Goal: Task Accomplishment & Management: Manage account settings

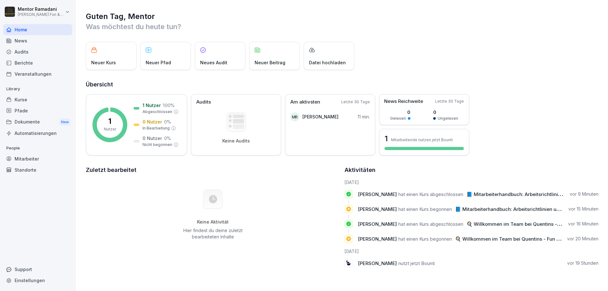
click at [505, 193] on span "📘 Mitarbeiterhandbuch: Arbeitsrichtlinien und Vorteile" at bounding box center [529, 194] width 126 height 6
click at [488, 211] on span "📘 Mitarbeiterhandbuch: Arbeitsrichtlinien und Vorteile" at bounding box center [518, 209] width 126 height 6
click at [116, 117] on div "1 Nutzer" at bounding box center [110, 124] width 12 height 15
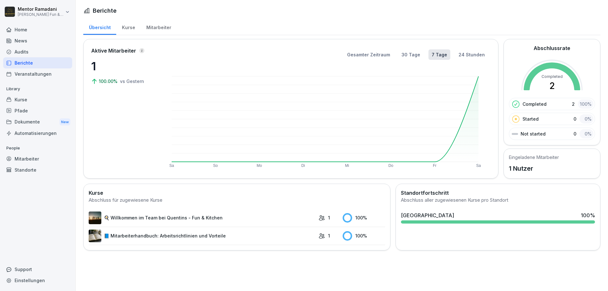
click at [572, 83] on rect at bounding box center [551, 90] width 61 height 61
click at [543, 119] on div "Started 0 0 %" at bounding box center [552, 119] width 86 height 12
click at [540, 136] on p "Not started" at bounding box center [533, 133] width 25 height 7
click at [417, 208] on section "Standortfortschritt Abschluss aller zugewiesenen Kurse pro Standort [GEOGRAPHIC…" at bounding box center [497, 207] width 199 height 37
click at [348, 217] on rect at bounding box center [347, 217] width 9 height 9
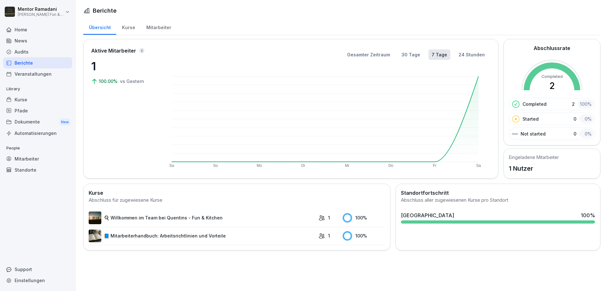
click at [265, 216] on link "🍳 Willkommen im Team bei Quentins - Fun & Kitchen" at bounding box center [202, 218] width 227 height 13
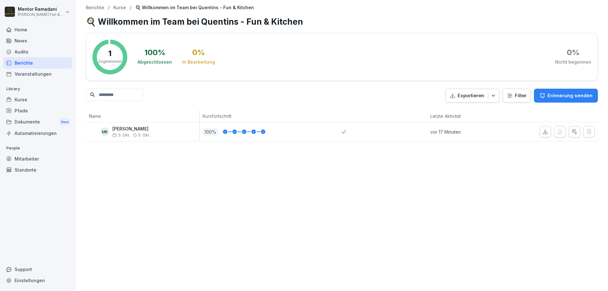
click at [120, 130] on p "[PERSON_NAME]" at bounding box center [131, 128] width 38 height 5
click at [34, 74] on div "Veranstaltungen" at bounding box center [37, 73] width 69 height 11
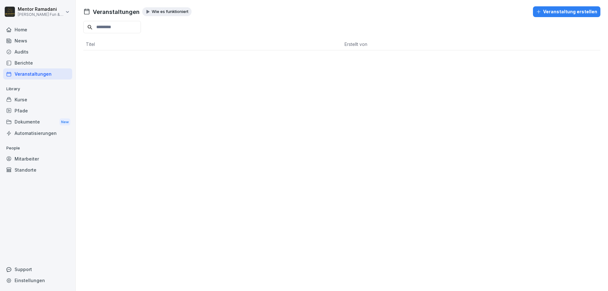
click at [31, 46] on div "Audits" at bounding box center [37, 51] width 69 height 11
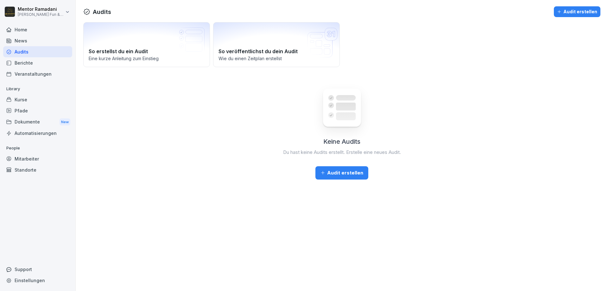
click at [31, 39] on div "News" at bounding box center [37, 40] width 69 height 11
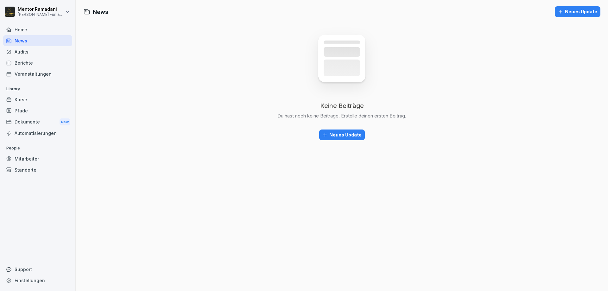
click at [35, 28] on div "Home" at bounding box center [37, 29] width 69 height 11
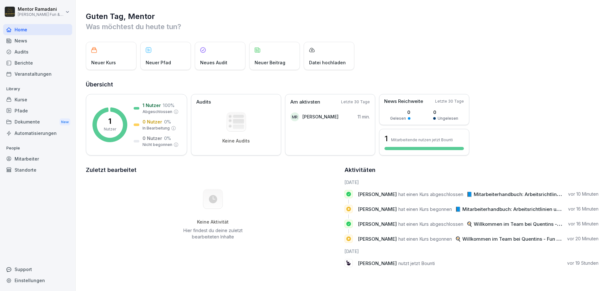
click at [29, 101] on div "Kurse" at bounding box center [37, 99] width 69 height 11
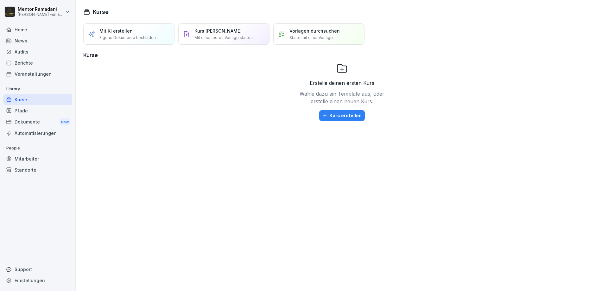
click at [28, 108] on div "Pfade" at bounding box center [37, 110] width 69 height 11
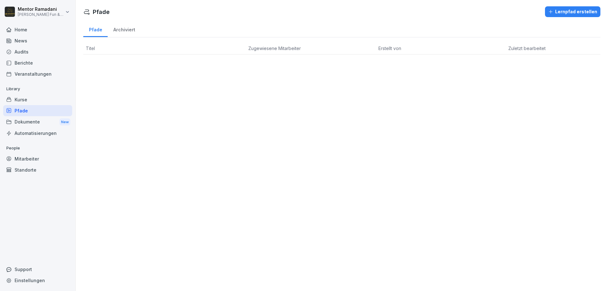
click at [28, 121] on div "Dokumente New" at bounding box center [37, 122] width 69 height 12
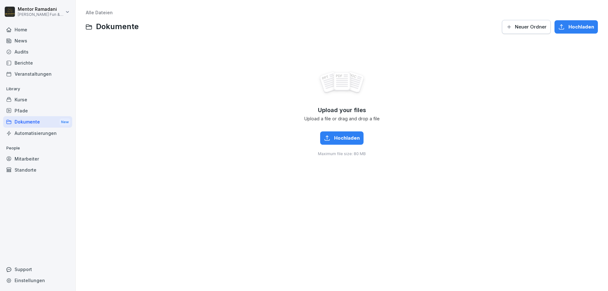
click at [42, 135] on div "Automatisierungen" at bounding box center [37, 133] width 69 height 11
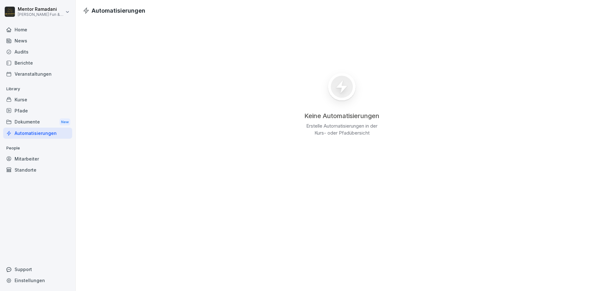
click at [27, 159] on div "Mitarbeiter" at bounding box center [37, 158] width 69 height 11
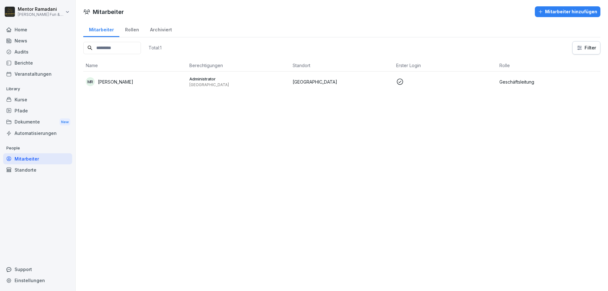
click at [223, 79] on p "Administrator" at bounding box center [238, 79] width 98 height 6
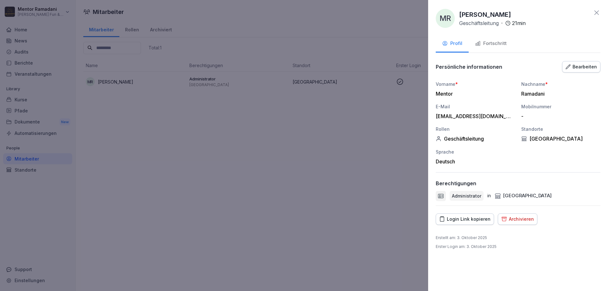
click at [487, 47] on div "Fortschritt" at bounding box center [491, 43] width 32 height 7
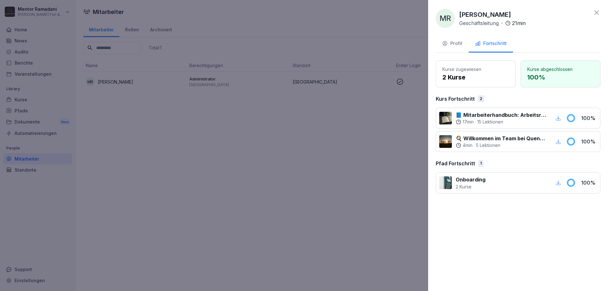
click at [482, 164] on div "1" at bounding box center [480, 163] width 5 height 7
click at [584, 116] on p "100 %" at bounding box center [589, 118] width 16 height 8
click at [478, 123] on div "17 min · 15 Lektionen" at bounding box center [501, 122] width 91 height 6
click at [459, 121] on icon at bounding box center [459, 122] width 6 height 6
click at [461, 147] on icon at bounding box center [459, 145] width 6 height 6
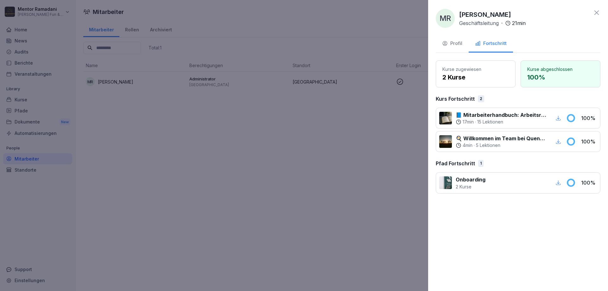
click at [458, 45] on div "Profil" at bounding box center [452, 43] width 20 height 7
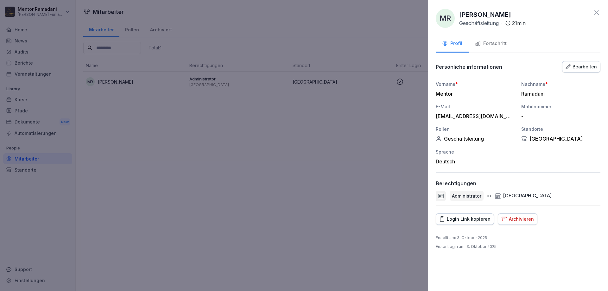
click at [324, 163] on div at bounding box center [304, 145] width 608 height 291
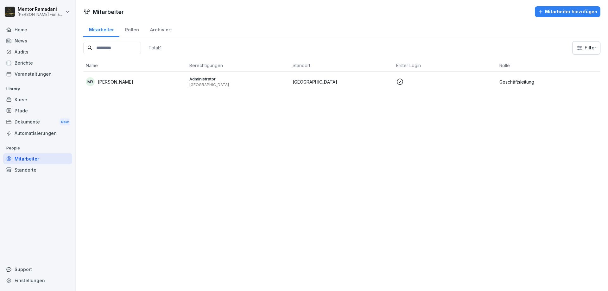
click at [22, 26] on div "Home" at bounding box center [37, 29] width 69 height 11
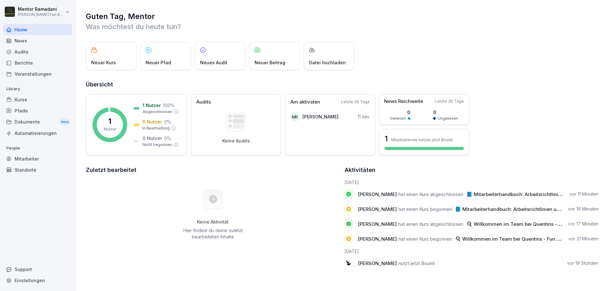
click at [22, 283] on div "Einstellungen" at bounding box center [37, 280] width 69 height 11
select select "**"
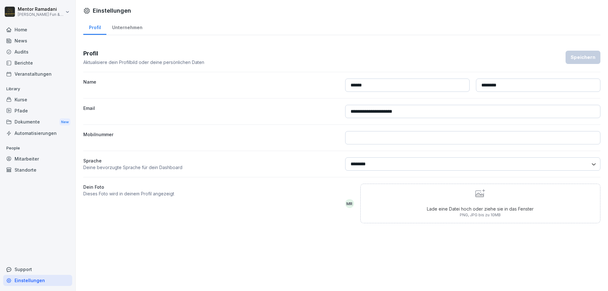
click at [135, 29] on div "Unternehmen" at bounding box center [126, 27] width 41 height 16
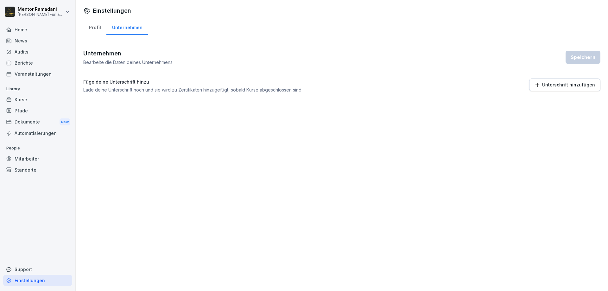
click at [95, 28] on div "Profil" at bounding box center [94, 27] width 23 height 16
select select "**"
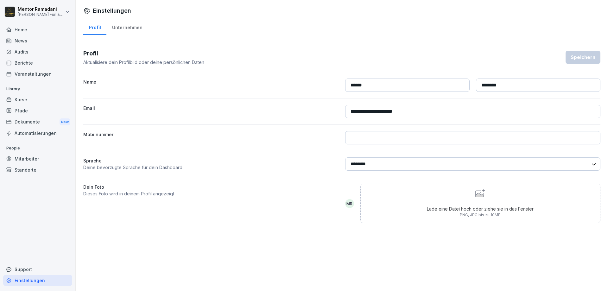
click at [189, 230] on div "**********" at bounding box center [341, 136] width 517 height 194
click at [381, 132] on input at bounding box center [473, 137] width 256 height 13
type input "**********"
click at [583, 59] on div "Speichern" at bounding box center [583, 57] width 25 height 7
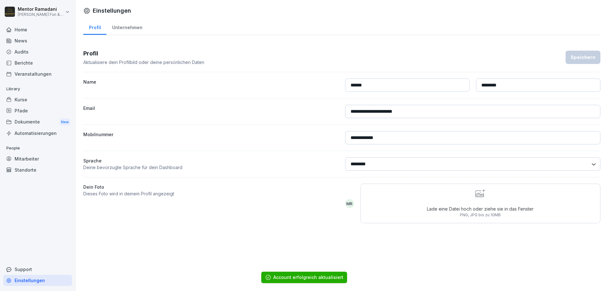
click at [16, 32] on div "Home" at bounding box center [37, 29] width 69 height 11
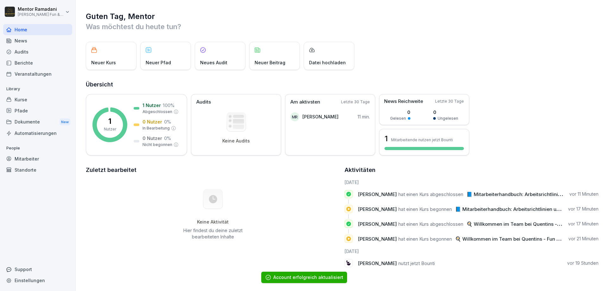
click at [68, 12] on html "Mentor [PERSON_NAME] [PERSON_NAME] Fun & Kitchen Home News Audits Berichte Vera…" at bounding box center [304, 145] width 608 height 291
click at [50, 25] on div "Einstellungen" at bounding box center [40, 28] width 63 height 12
select select "**"
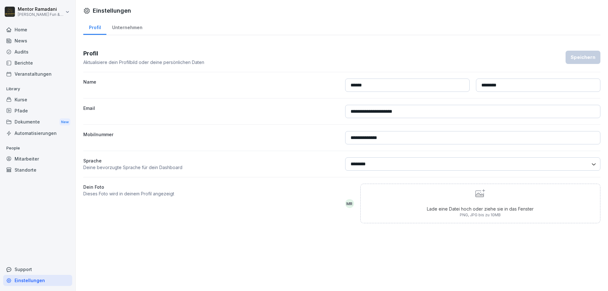
click at [38, 123] on div "Dokumente New" at bounding box center [37, 122] width 69 height 12
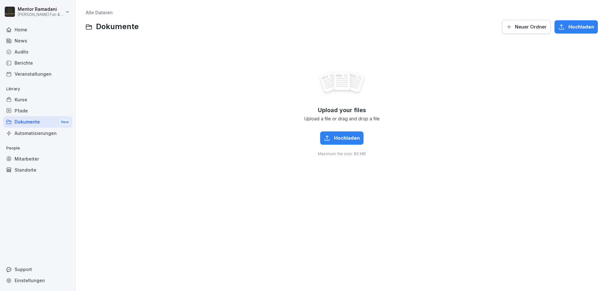
click at [25, 30] on div "Home" at bounding box center [37, 29] width 69 height 11
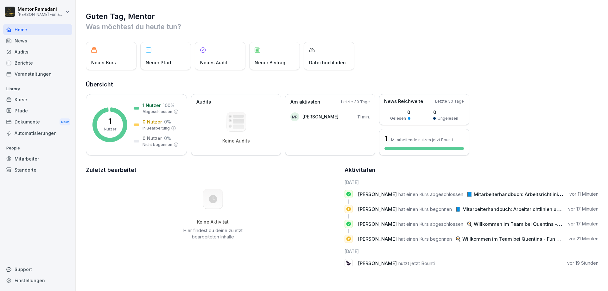
click at [23, 41] on div "News" at bounding box center [37, 40] width 69 height 11
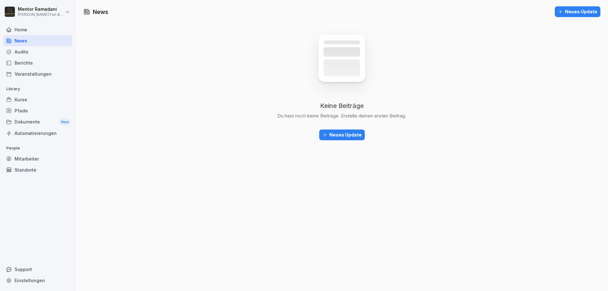
click at [23, 58] on div "Berichte" at bounding box center [37, 62] width 69 height 11
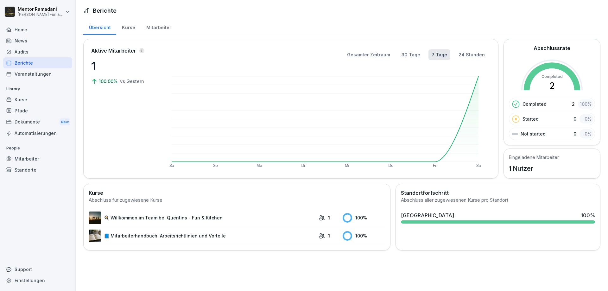
click at [121, 30] on div "Kurse" at bounding box center [128, 27] width 24 height 16
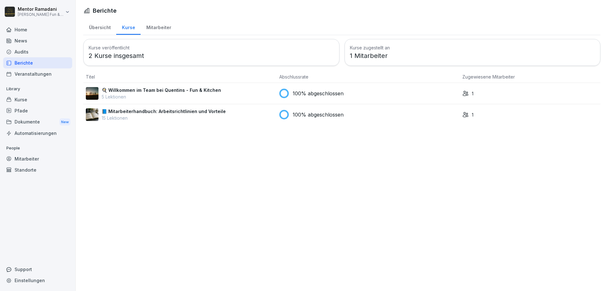
click at [171, 89] on p "🍳 Willkommen im Team bei Quentins - Fun & Kitchen" at bounding box center [161, 90] width 119 height 7
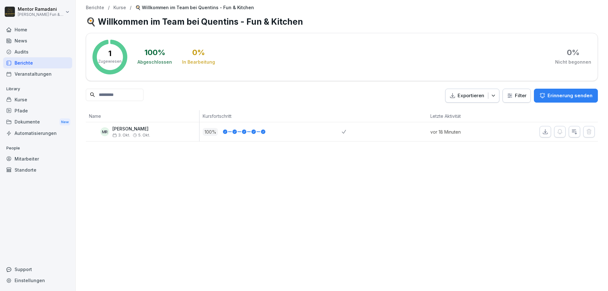
click at [113, 57] on div "1 Zugewiesen" at bounding box center [109, 57] width 23 height 15
click at [261, 131] on div at bounding box center [260, 132] width 9 height 4
click at [239, 133] on div at bounding box center [241, 132] width 9 height 4
click at [245, 132] on icon at bounding box center [244, 132] width 3 height 4
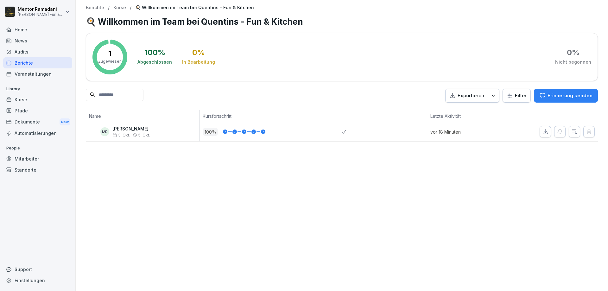
click at [245, 132] on icon at bounding box center [244, 132] width 3 height 4
click at [344, 130] on div at bounding box center [363, 131] width 43 height 19
click at [574, 132] on icon "button" at bounding box center [574, 132] width 6 height 6
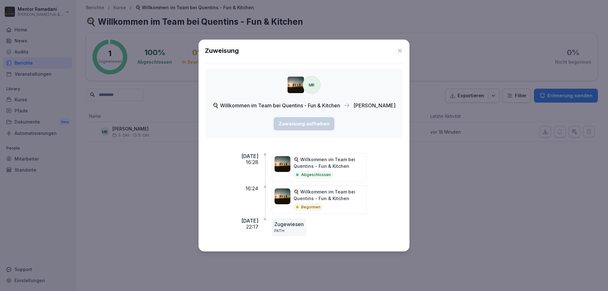
click at [402, 51] on icon at bounding box center [400, 50] width 6 height 6
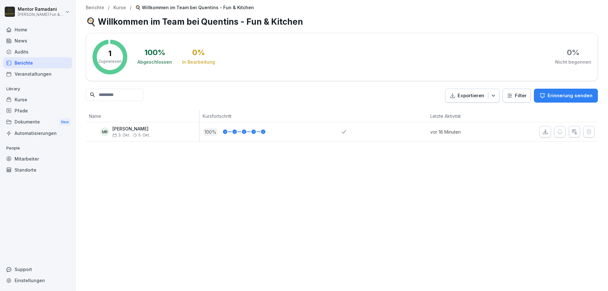
click at [107, 55] on div "1 Zugewiesen" at bounding box center [109, 57] width 23 height 15
click at [491, 95] on div "Exportieren" at bounding box center [472, 95] width 47 height 7
click at [346, 129] on div at bounding box center [363, 131] width 43 height 19
click at [102, 131] on div "MR" at bounding box center [104, 131] width 9 height 9
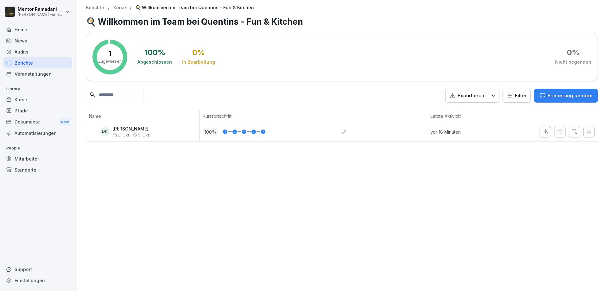
click at [46, 124] on div "Dokumente New" at bounding box center [37, 122] width 69 height 12
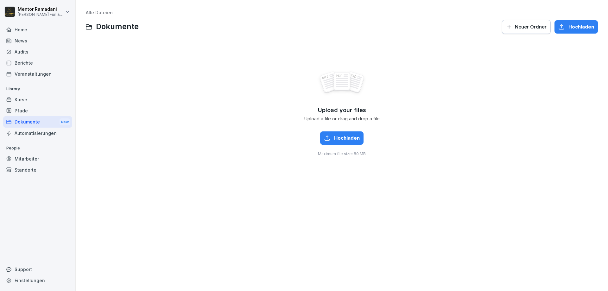
click at [24, 30] on div "Home" at bounding box center [37, 29] width 69 height 11
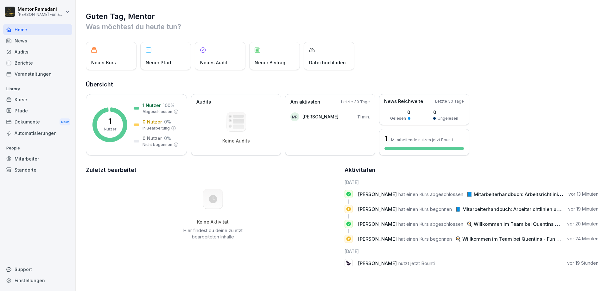
click at [21, 40] on div "News" at bounding box center [37, 40] width 69 height 11
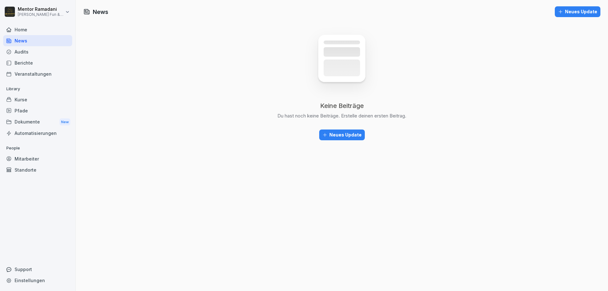
click at [23, 50] on div "Audits" at bounding box center [37, 51] width 69 height 11
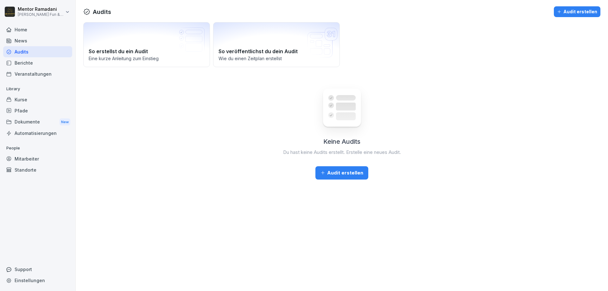
click at [24, 62] on div "Berichte" at bounding box center [37, 62] width 69 height 11
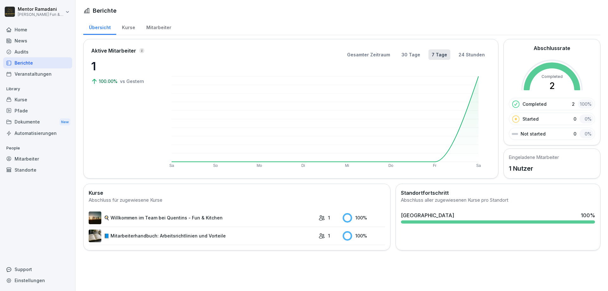
click at [123, 23] on div "Kurse" at bounding box center [128, 27] width 24 height 16
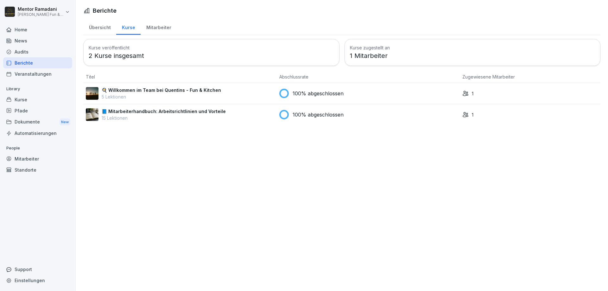
click at [253, 92] on div "🍳 Willkommen im Team bei Quentins - Fun & Kitchen 5 Lektionen" at bounding box center [180, 93] width 188 height 13
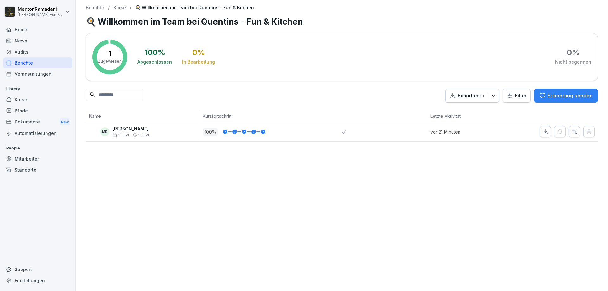
click at [124, 7] on p "Kurse" at bounding box center [119, 7] width 13 height 5
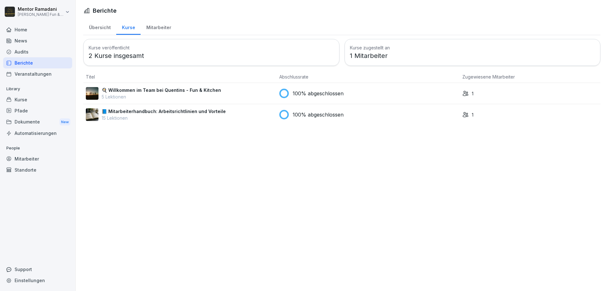
click at [157, 25] on div "Mitarbeiter" at bounding box center [159, 27] width 36 height 16
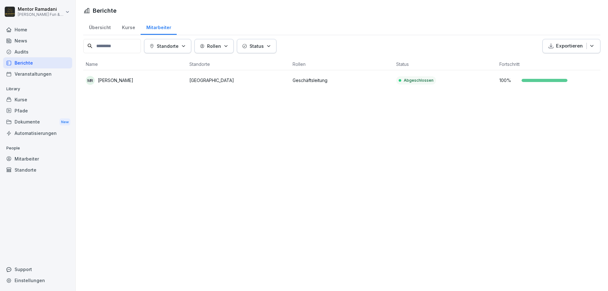
click at [156, 136] on div "Berichte Übersicht Kurse Mitarbeiter Standorte Rollen Status Exportieren Name S…" at bounding box center [342, 145] width 532 height 291
click at [152, 159] on div "Berichte Übersicht Kurse Mitarbeiter Standorte Rollen Status Exportieren Name S…" at bounding box center [342, 145] width 532 height 291
click at [102, 26] on div "Übersicht" at bounding box center [99, 27] width 33 height 16
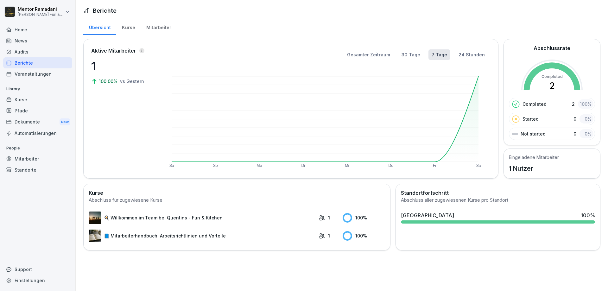
click at [22, 73] on div "Veranstaltungen" at bounding box center [37, 73] width 69 height 11
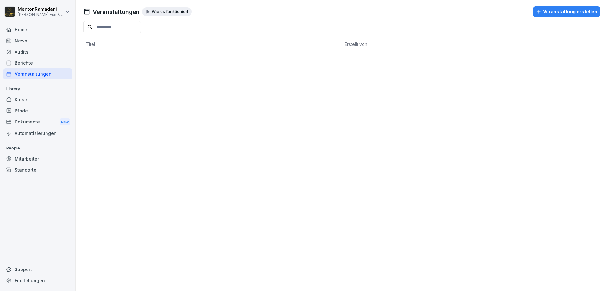
click at [32, 100] on div "Kurse" at bounding box center [37, 99] width 69 height 11
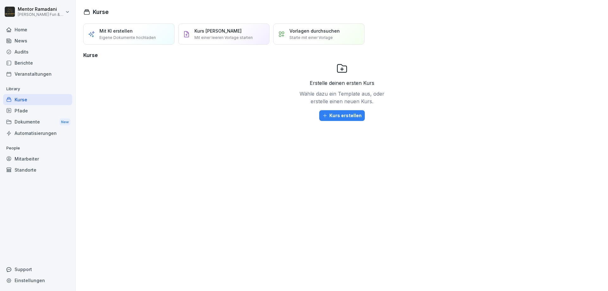
click at [28, 110] on div "Pfade" at bounding box center [37, 110] width 69 height 11
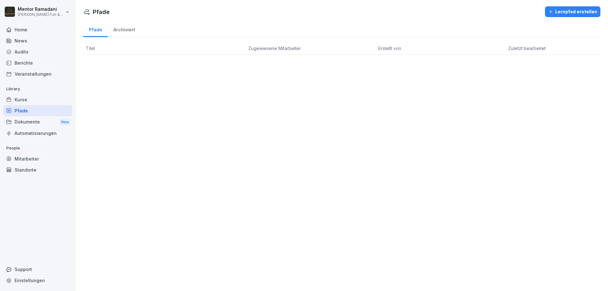
click at [130, 28] on div "Archiviert" at bounding box center [124, 29] width 33 height 16
click at [34, 118] on div "Dokumente New" at bounding box center [37, 122] width 69 height 12
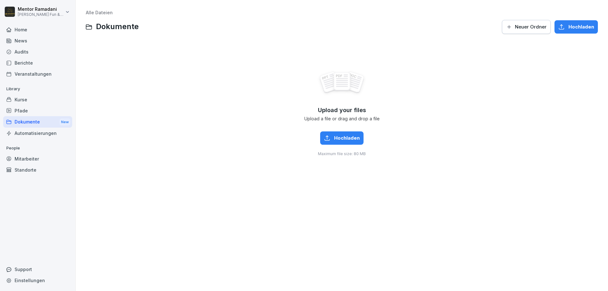
click at [30, 281] on div "Einstellungen" at bounding box center [37, 280] width 69 height 11
select select "**"
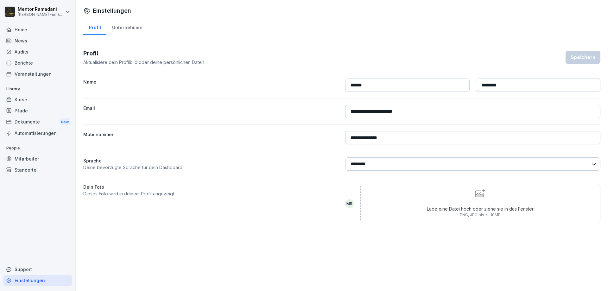
click at [131, 30] on div "Unternehmen" at bounding box center [126, 27] width 41 height 16
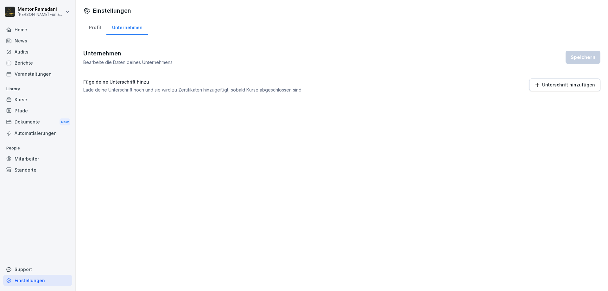
click at [101, 27] on div "Profil" at bounding box center [94, 27] width 23 height 16
select select "**"
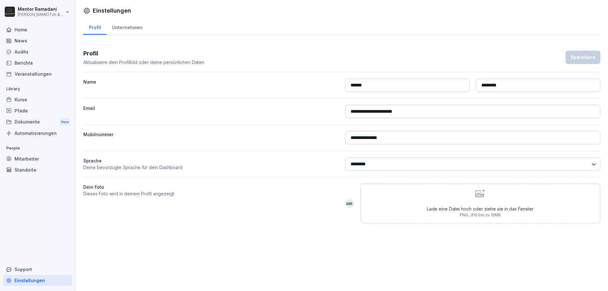
click at [29, 162] on div "Mitarbeiter" at bounding box center [37, 158] width 69 height 11
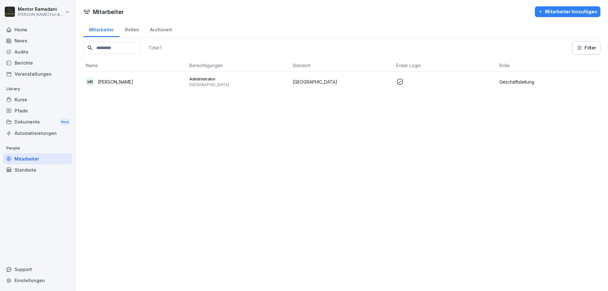
click at [136, 28] on div "Rollen" at bounding box center [131, 29] width 25 height 16
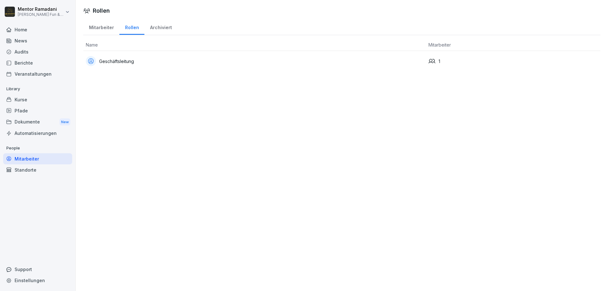
click at [134, 61] on div "Geschäftsleitung" at bounding box center [255, 61] width 338 height 10
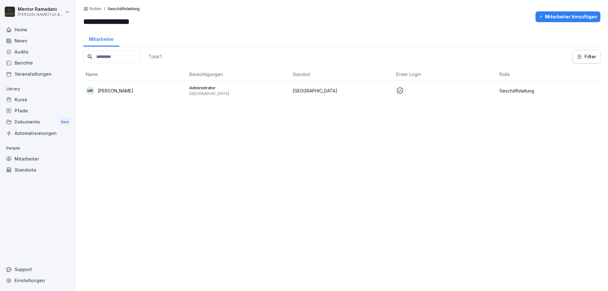
click at [529, 90] on p "Geschäftsleitung" at bounding box center [548, 90] width 98 height 7
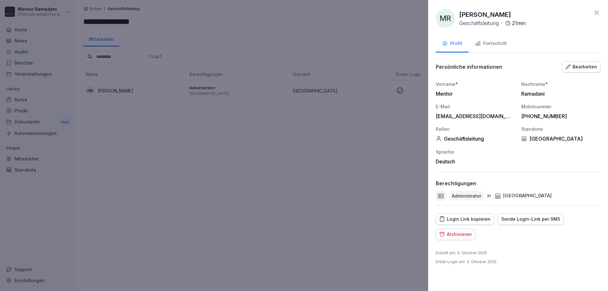
click at [583, 72] on button "Bearbeiten" at bounding box center [581, 66] width 38 height 11
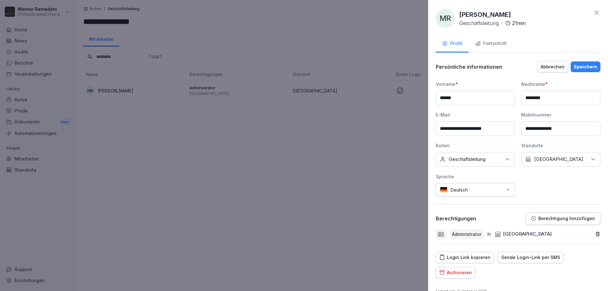
scroll to position [21, 0]
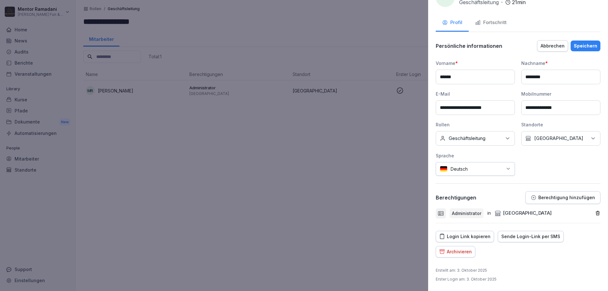
click at [443, 213] on icon at bounding box center [441, 213] width 6 height 6
click at [477, 215] on p "Administrator" at bounding box center [466, 213] width 29 height 7
click at [556, 195] on p "Berechtigung hinzufügen" at bounding box center [566, 197] width 57 height 5
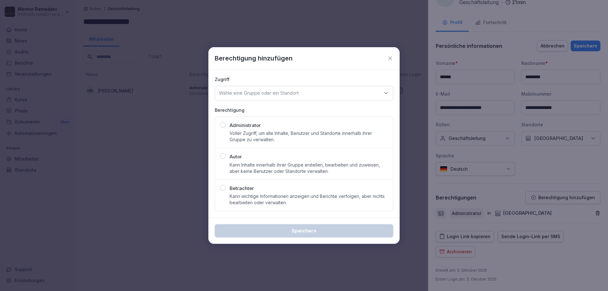
click at [369, 89] on div "Wähle eine Gruppe oder ein Standort" at bounding box center [304, 93] width 179 height 15
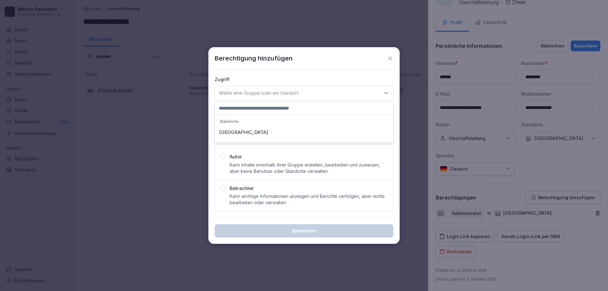
click at [289, 130] on div "[GEOGRAPHIC_DATA]" at bounding box center [304, 132] width 175 height 12
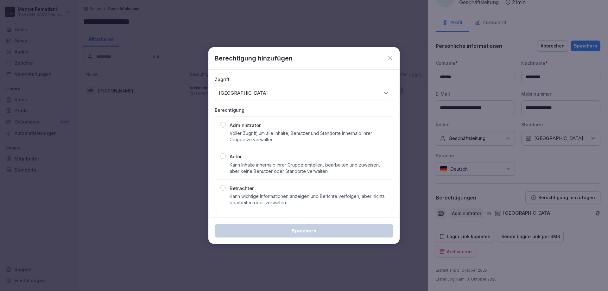
click at [390, 57] on icon at bounding box center [390, 58] width 6 height 6
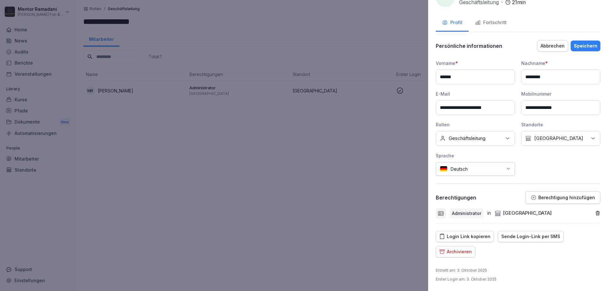
click at [483, 22] on div "Fortschritt" at bounding box center [491, 22] width 32 height 7
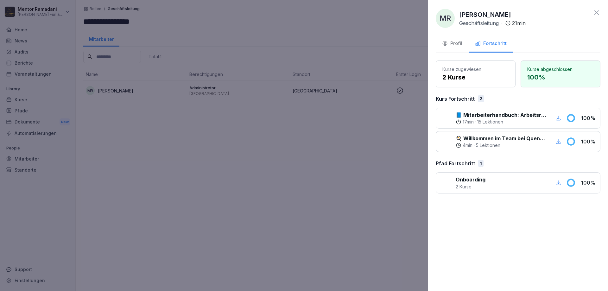
scroll to position [0, 0]
click at [597, 11] on icon at bounding box center [597, 13] width 8 height 8
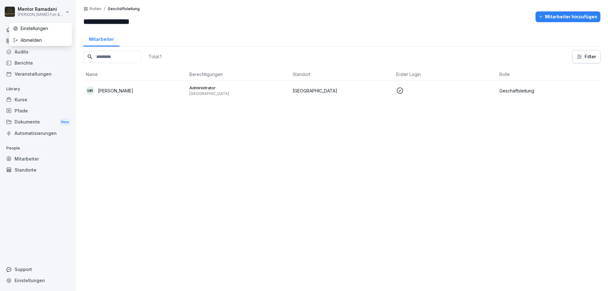
click at [43, 8] on html "**********" at bounding box center [304, 145] width 608 height 291
click at [179, 175] on html "**********" at bounding box center [304, 145] width 608 height 291
click at [30, 158] on div "Mitarbeiter" at bounding box center [37, 158] width 69 height 11
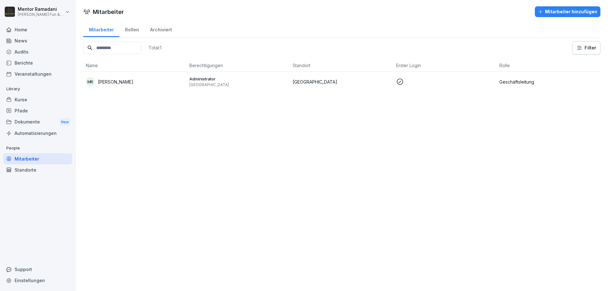
click at [139, 149] on div "Mitarbeiter Mitarbeiter hinzufügen Mitarbeiter Rollen Archiviert Total: 1 Filte…" at bounding box center [342, 145] width 532 height 291
click at [121, 30] on div "Rollen" at bounding box center [131, 29] width 25 height 16
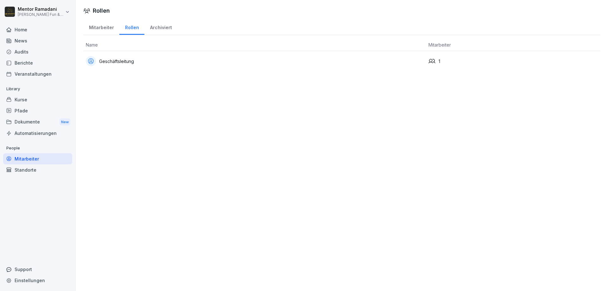
click at [153, 29] on div "Archiviert" at bounding box center [160, 27] width 33 height 16
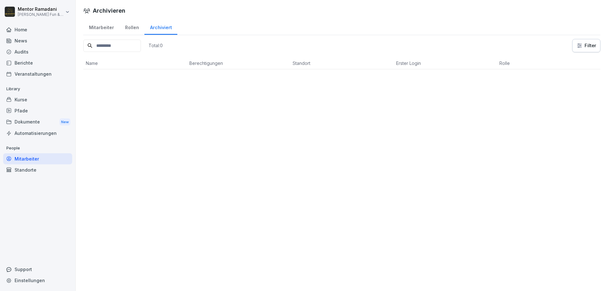
click at [207, 149] on div "Archivieren Mitarbeiter Rollen Archiviert Total: 0 Filter Name Berechtigungen S…" at bounding box center [342, 145] width 532 height 291
click at [52, 12] on html "Mentor Ramadani Quentin's Fun & Kitchen Home News Audits Berichte Veranstaltung…" at bounding box center [304, 145] width 608 height 291
click at [38, 36] on div "Abmelden" at bounding box center [40, 40] width 63 height 12
